Goal: Task Accomplishment & Management: Use online tool/utility

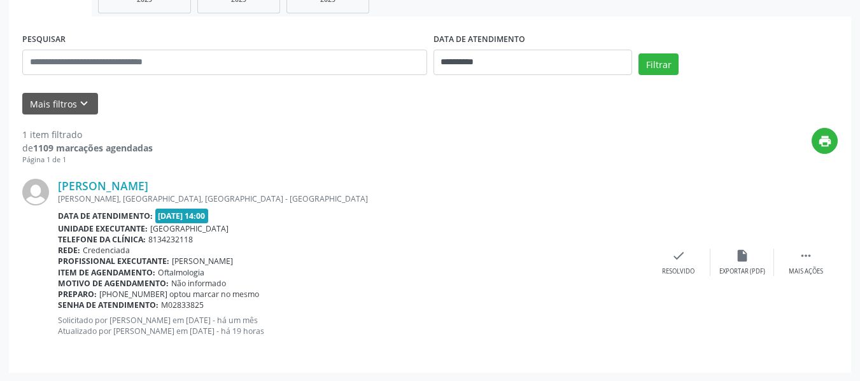
scroll to position [217, 0]
click at [132, 188] on link "[PERSON_NAME]" at bounding box center [103, 185] width 90 height 14
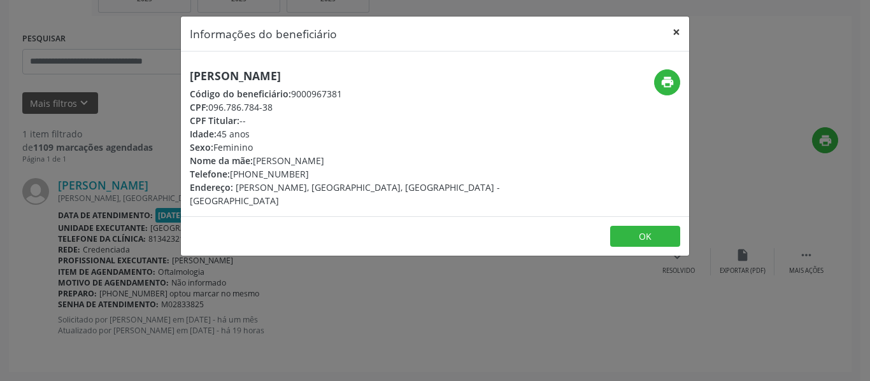
click at [679, 32] on button "×" at bounding box center [675, 32] width 25 height 31
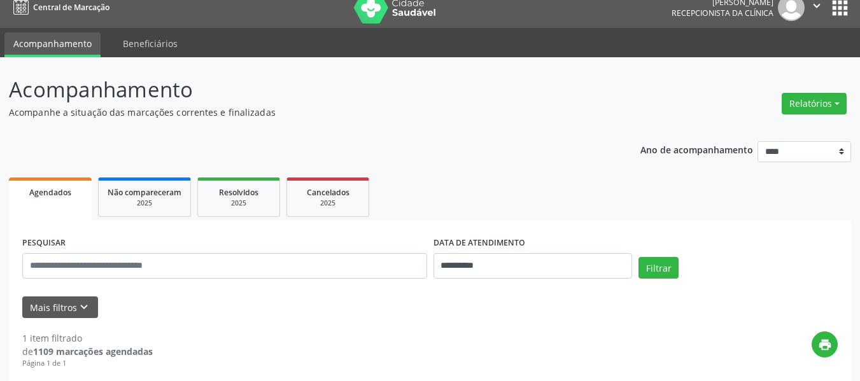
scroll to position [0, 0]
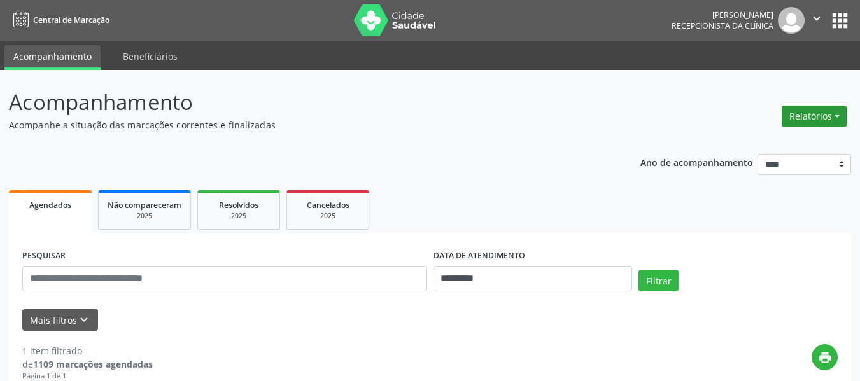
click at [836, 116] on button "Relatórios" at bounding box center [814, 117] width 65 height 22
click at [747, 142] on link "Agendamentos" at bounding box center [778, 144] width 137 height 18
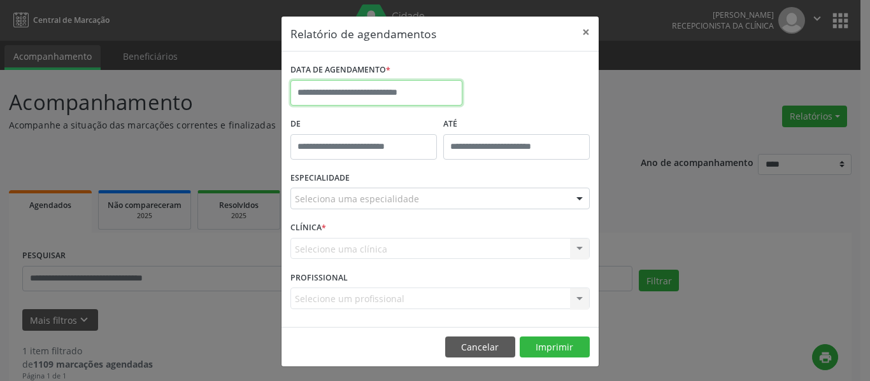
click at [359, 94] on input "text" at bounding box center [376, 92] width 172 height 25
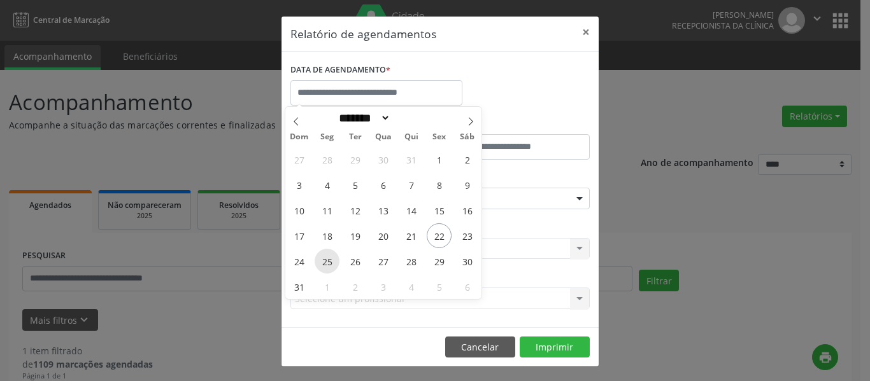
click at [328, 264] on span "25" at bounding box center [326, 261] width 25 height 25
type input "**********"
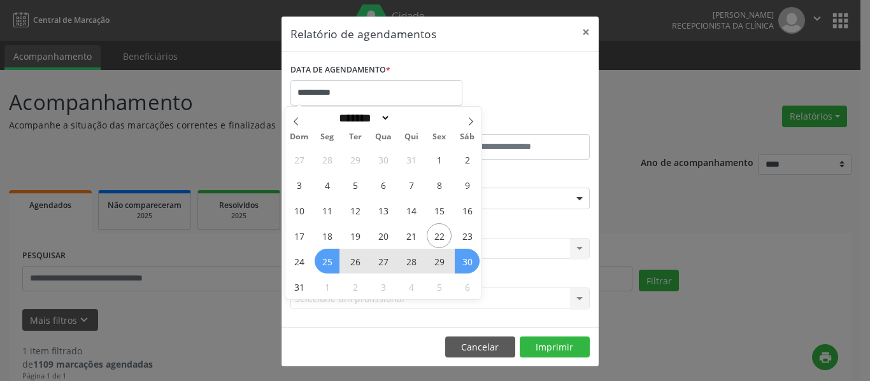
click at [466, 265] on span "30" at bounding box center [467, 261] width 25 height 25
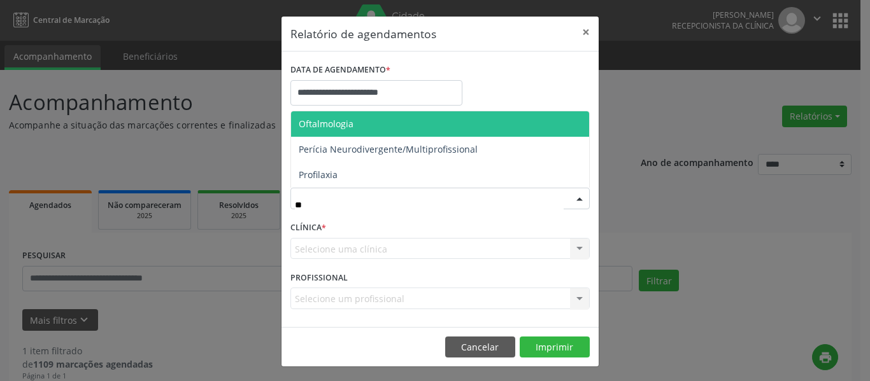
type input "***"
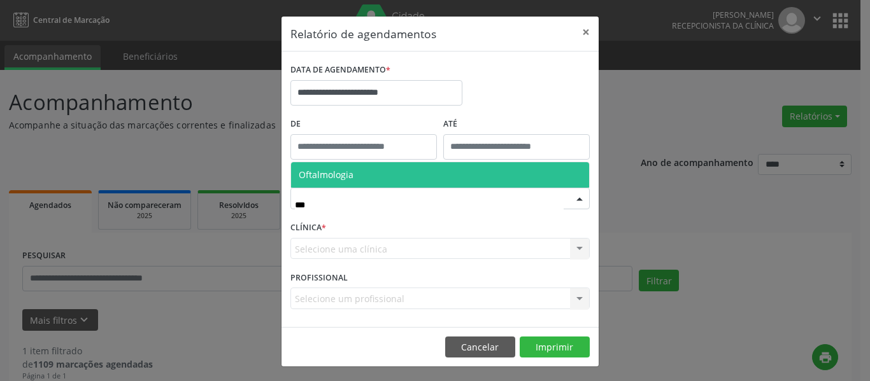
click at [326, 173] on span "Oftalmologia" at bounding box center [326, 175] width 55 height 12
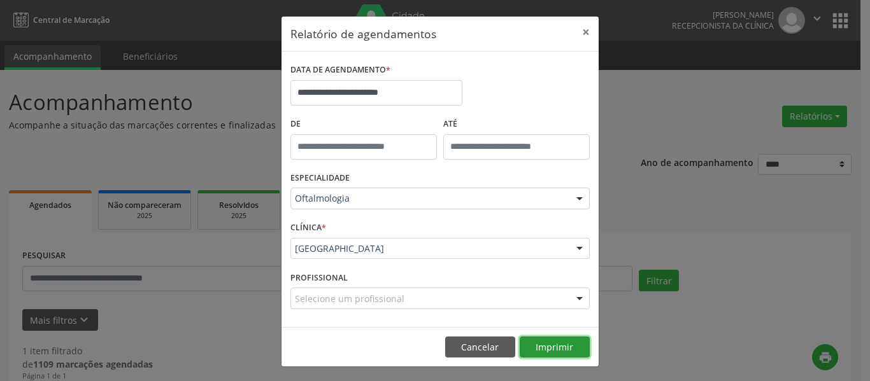
click at [551, 349] on button "Imprimir" at bounding box center [554, 348] width 70 height 22
click at [580, 32] on button "×" at bounding box center [585, 32] width 25 height 31
